Goal: Task Accomplishment & Management: Use online tool/utility

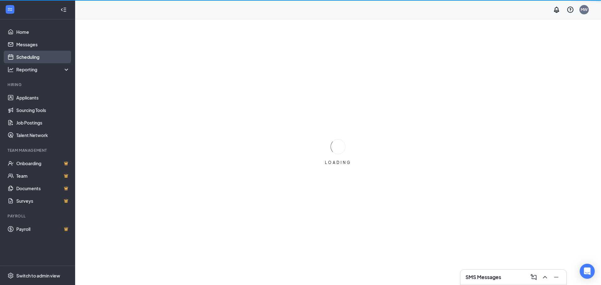
click at [29, 58] on link "Scheduling" at bounding box center [42, 57] width 53 height 13
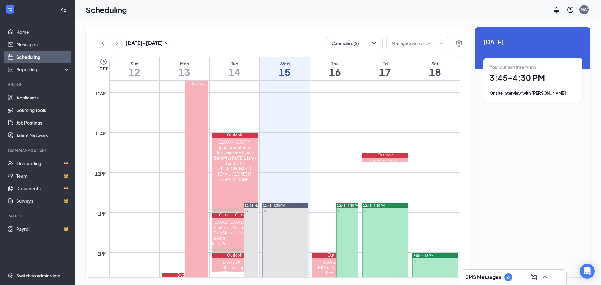
scroll to position [464, 0]
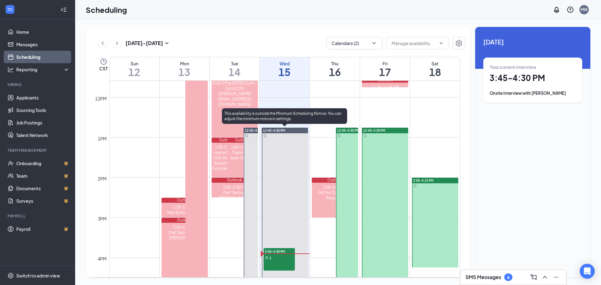
click at [282, 257] on div "1" at bounding box center [278, 257] width 31 height 6
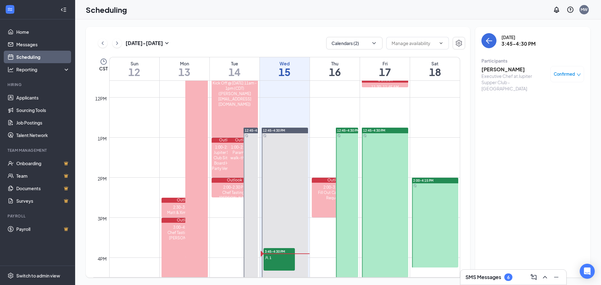
click at [504, 73] on div "Executive Chef at Jupiter Supper Club - [GEOGRAPHIC_DATA]" at bounding box center [514, 82] width 66 height 19
click at [505, 66] on h3 "[PERSON_NAME]" at bounding box center [514, 69] width 66 height 7
click at [504, 69] on h3 "[PERSON_NAME]" at bounding box center [514, 69] width 66 height 7
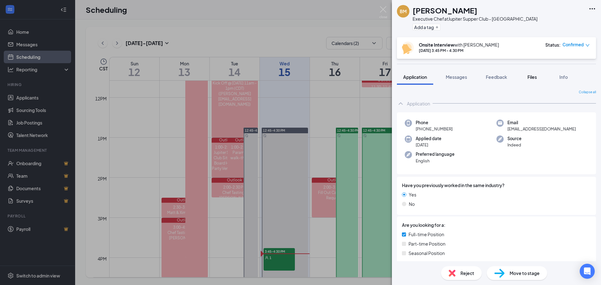
click at [532, 78] on span "Files" at bounding box center [531, 77] width 9 height 6
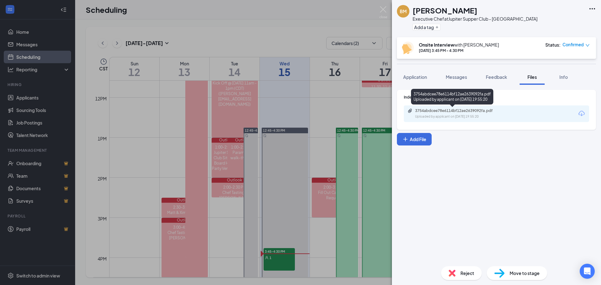
click at [455, 111] on div "3754abdcee78e6114bf12ae2639092fa.pdf" at bounding box center [459, 110] width 88 height 5
